Goal: Task Accomplishment & Management: Manage account settings

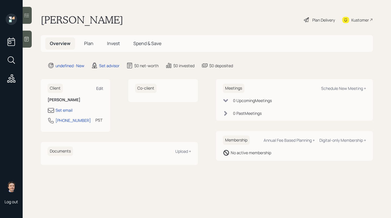
click at [99, 89] on div "Edit" at bounding box center [99, 87] width 7 height 5
select select "America/Los_Angeles"
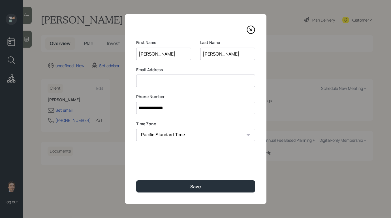
click at [157, 83] on input at bounding box center [195, 80] width 119 height 12
type input "[EMAIL_ADDRESS][DOMAIN_NAME]"
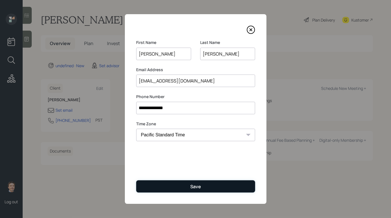
click at [177, 184] on button "Save" at bounding box center [195, 186] width 119 height 12
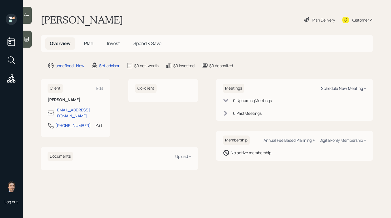
click at [328, 87] on div "Schedule New Meeting +" at bounding box center [343, 87] width 45 height 5
select select "round-[PERSON_NAME]"
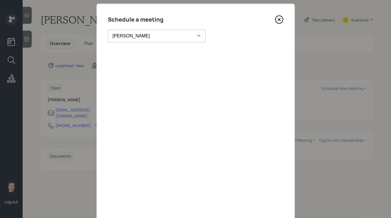
scroll to position [4, 0]
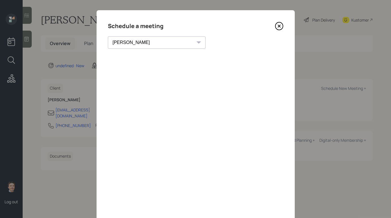
click at [278, 24] on icon at bounding box center [279, 26] width 8 height 8
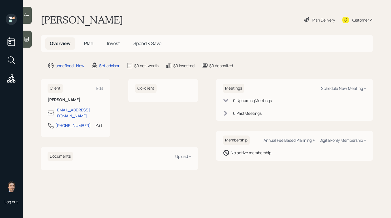
click at [29, 40] on icon at bounding box center [27, 39] width 6 height 6
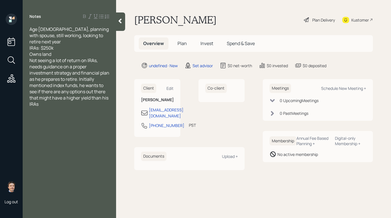
click at [68, 51] on div "Owns land" at bounding box center [69, 54] width 80 height 6
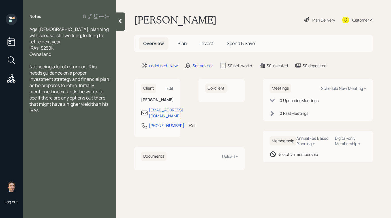
click at [119, 26] on div at bounding box center [120, 21] width 9 height 18
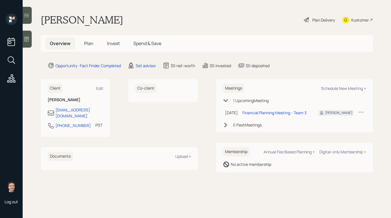
click at [27, 43] on div at bounding box center [27, 39] width 9 height 17
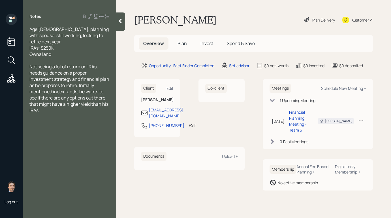
click at [119, 24] on div at bounding box center [120, 21] width 9 height 18
